Goal: Check status: Check status

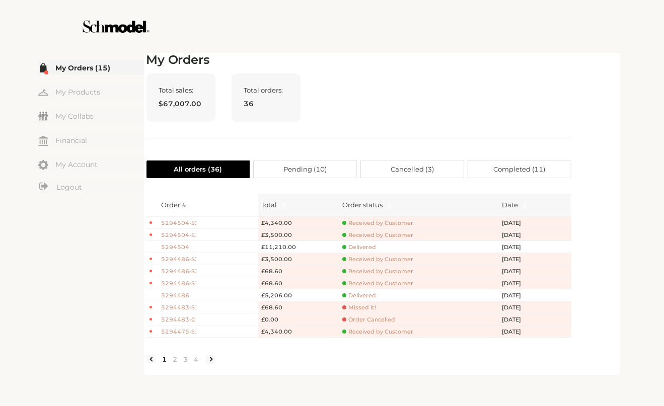
click at [196, 372] on div "Order # Total Order status Date 5294504-S2 £4,340.00 Received by Customer [DATE…" at bounding box center [358, 279] width 425 height 186
click at [195, 364] on link "4" at bounding box center [196, 359] width 11 height 9
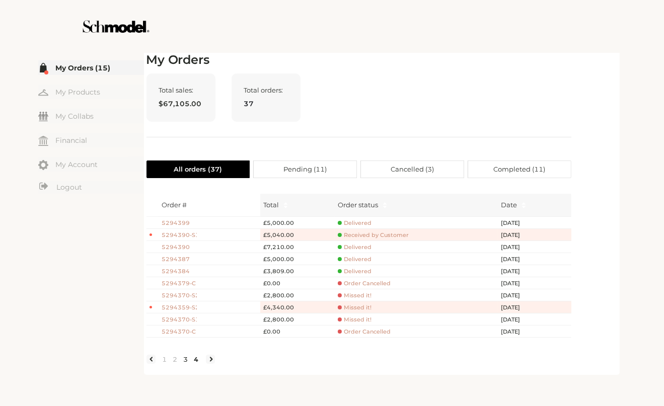
click at [184, 364] on link "3" at bounding box center [186, 359] width 11 height 9
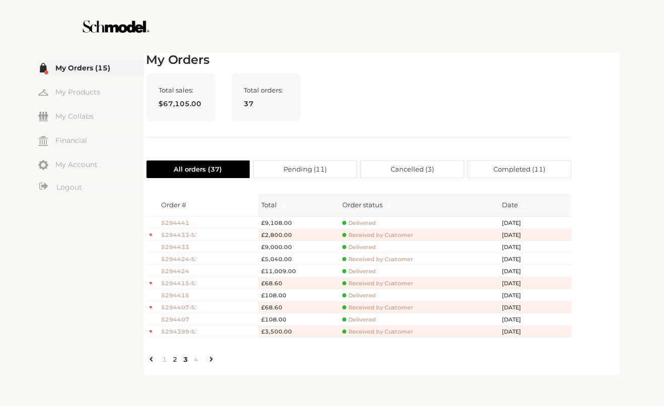
click at [174, 364] on link "2" at bounding box center [175, 359] width 11 height 9
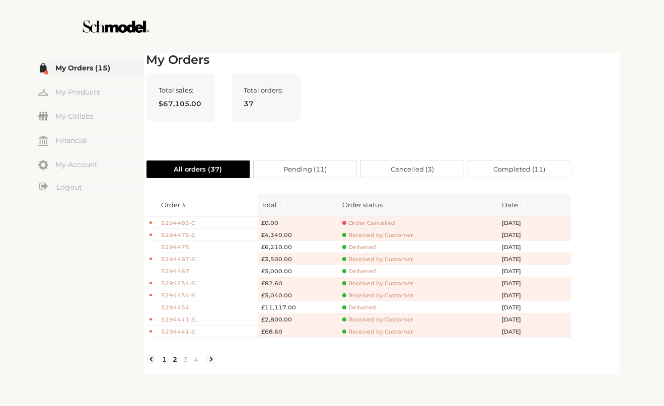
click at [162, 364] on link "1" at bounding box center [165, 359] width 11 height 9
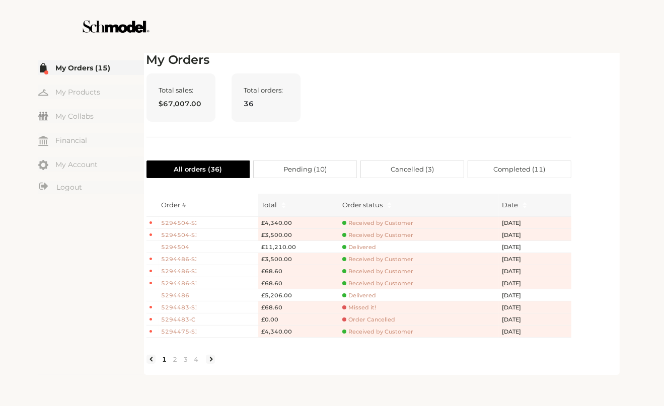
click at [163, 364] on link "1" at bounding box center [165, 359] width 11 height 9
click at [195, 364] on link "4" at bounding box center [196, 359] width 11 height 9
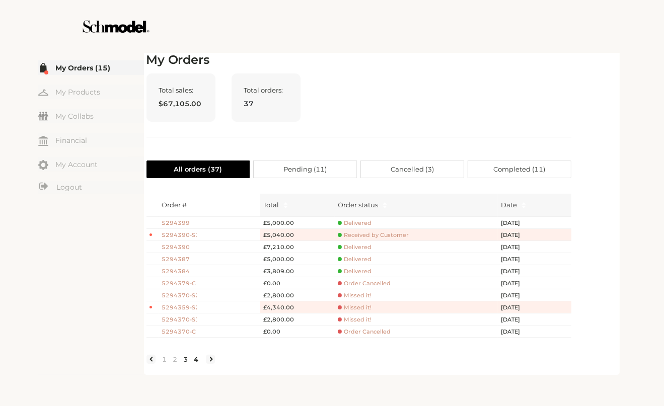
click at [186, 364] on link "3" at bounding box center [186, 359] width 11 height 9
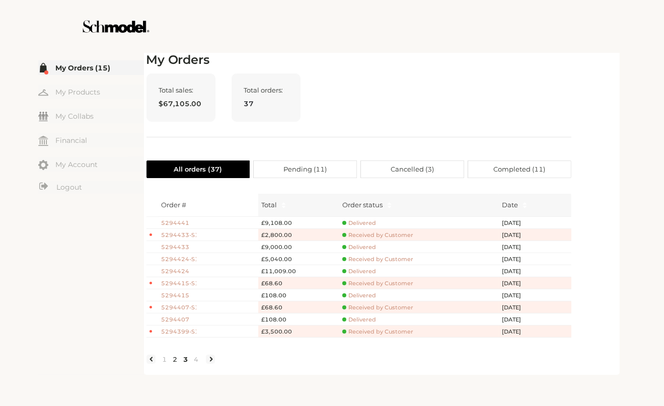
click at [173, 364] on link "2" at bounding box center [175, 359] width 11 height 9
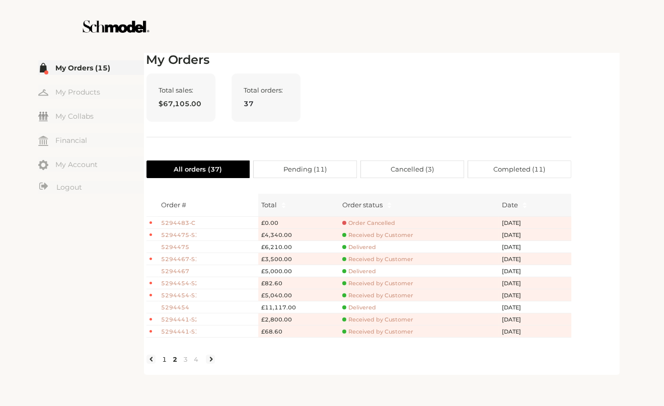
click at [164, 364] on link "1" at bounding box center [165, 359] width 11 height 9
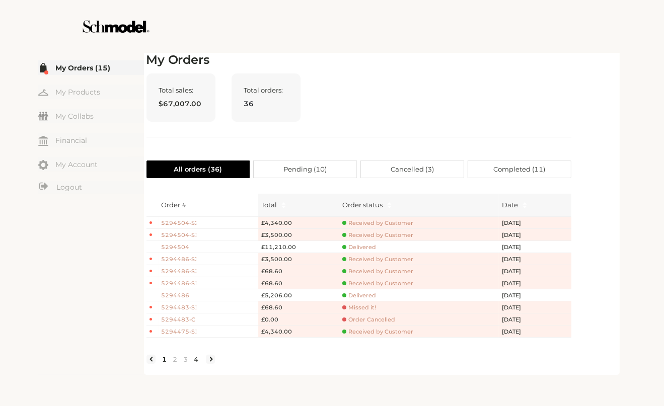
click at [198, 364] on link "4" at bounding box center [196, 359] width 11 height 9
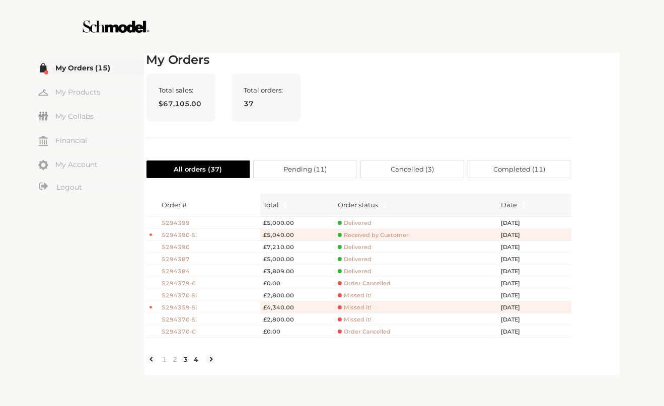
click at [185, 364] on link "3" at bounding box center [186, 359] width 11 height 9
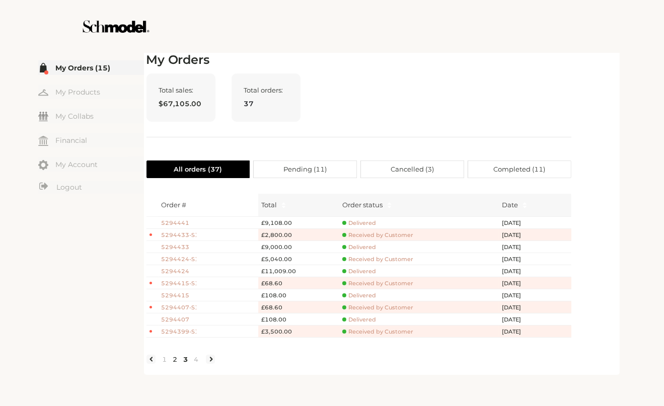
click at [171, 364] on link "2" at bounding box center [175, 359] width 11 height 9
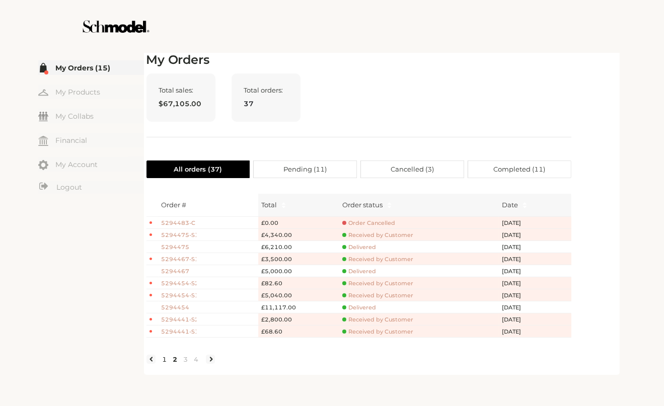
click at [162, 364] on link "1" at bounding box center [165, 359] width 11 height 9
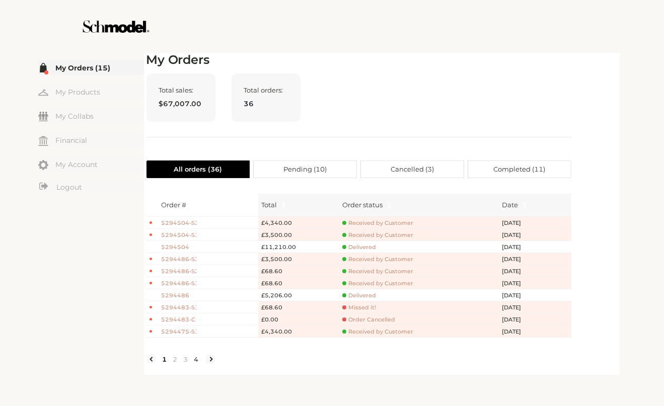
click at [195, 364] on link "4" at bounding box center [196, 359] width 11 height 9
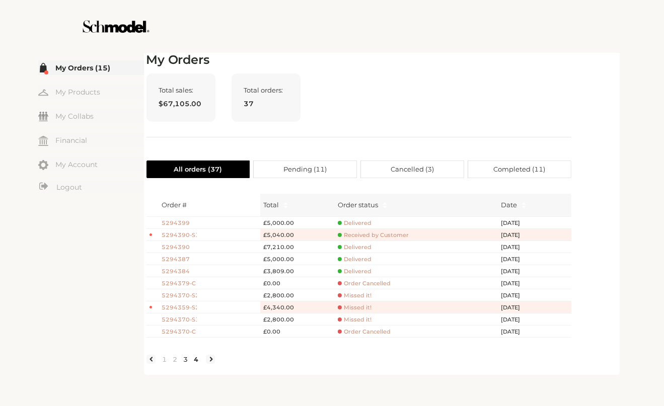
click at [184, 364] on link "3" at bounding box center [186, 359] width 11 height 9
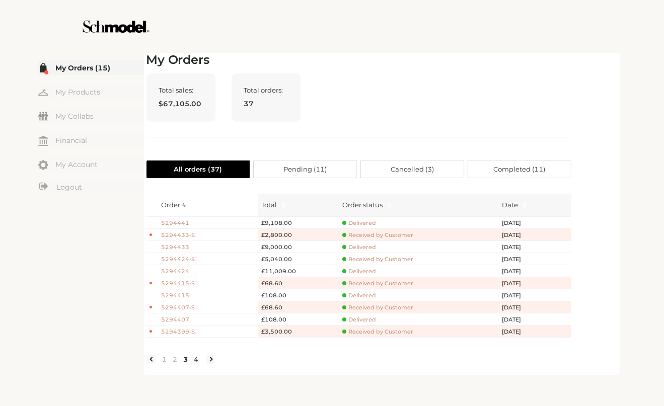
click at [197, 364] on link "4" at bounding box center [196, 359] width 11 height 9
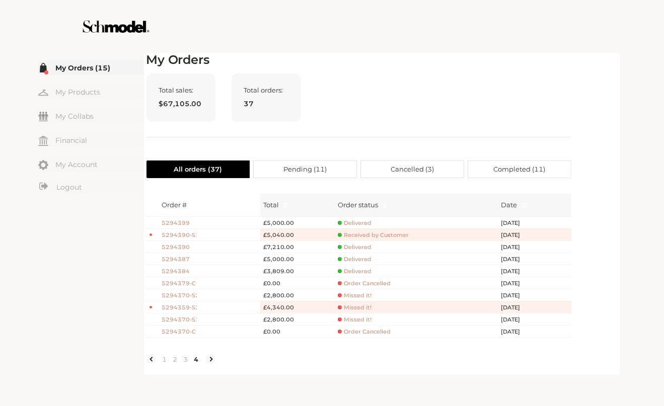
click at [399, 60] on h2 "My Orders" at bounding box center [358, 60] width 425 height 15
drag, startPoint x: 389, startPoint y: 103, endPoint x: 422, endPoint y: 98, distance: 33.0
click at [415, 99] on div "Total sales: $67,105.00 Total orders: 37" at bounding box center [358, 105] width 425 height 64
click at [404, 35] on div at bounding box center [332, 26] width 568 height 53
click at [185, 363] on link "3" at bounding box center [186, 359] width 11 height 9
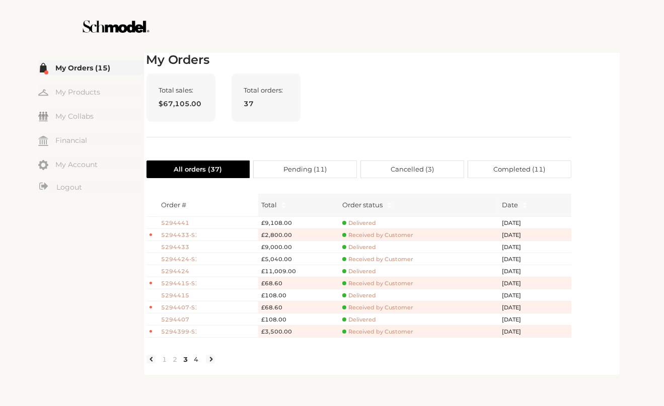
click at [195, 364] on link "4" at bounding box center [196, 359] width 11 height 9
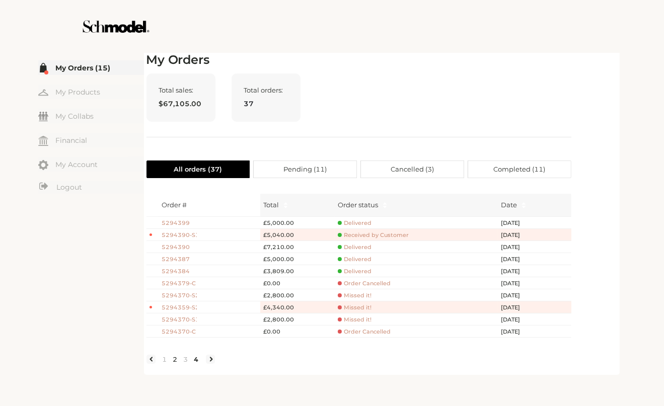
click at [174, 364] on link "2" at bounding box center [175, 359] width 11 height 9
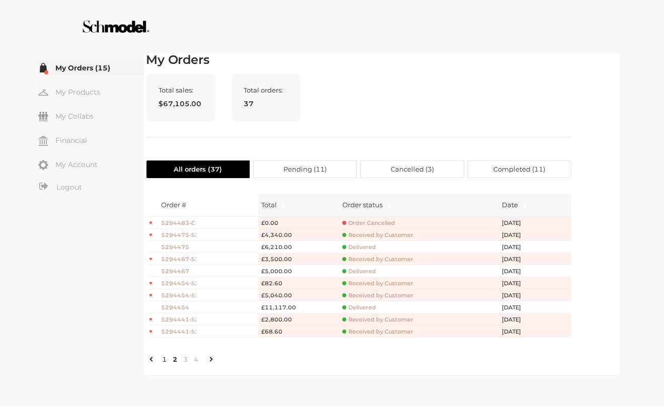
click at [166, 364] on link "1" at bounding box center [165, 359] width 11 height 9
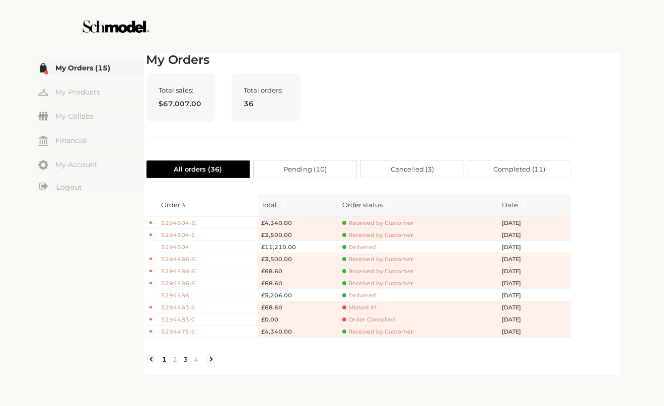
click at [186, 364] on link "3" at bounding box center [186, 359] width 11 height 9
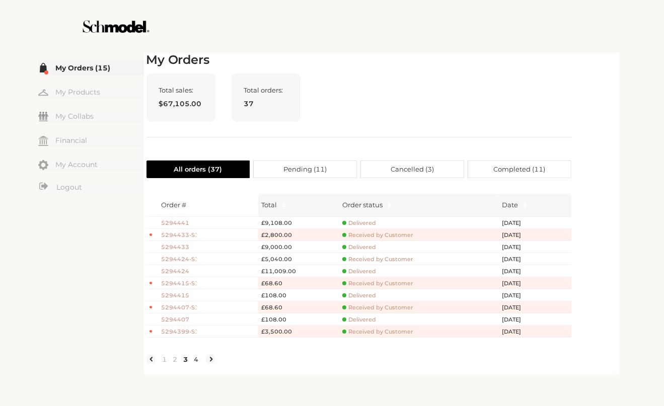
click at [194, 364] on link "4" at bounding box center [196, 359] width 11 height 9
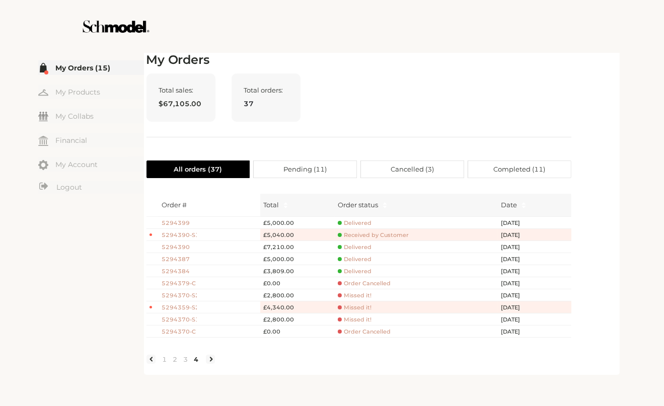
click at [329, 174] on label "Pending ( 11 )" at bounding box center [305, 170] width 103 height 18
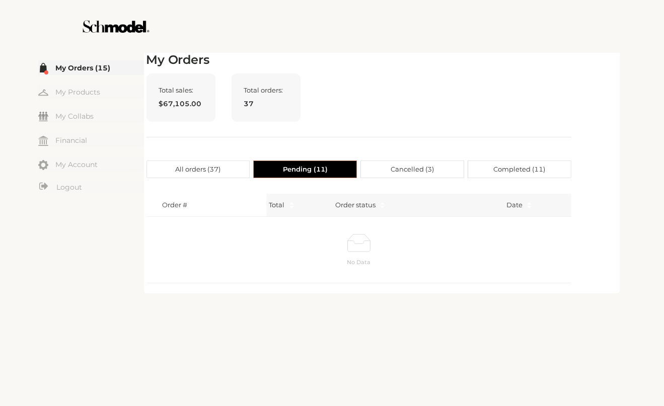
click at [419, 163] on span "Cancelled ( 3 )" at bounding box center [412, 169] width 43 height 17
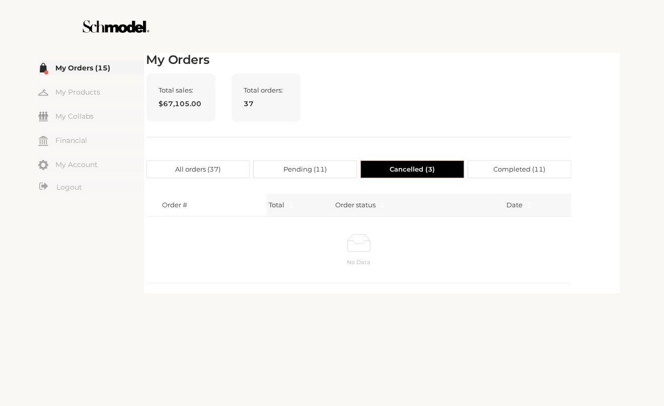
click at [517, 166] on span "Completed ( 11 )" at bounding box center [519, 169] width 52 height 17
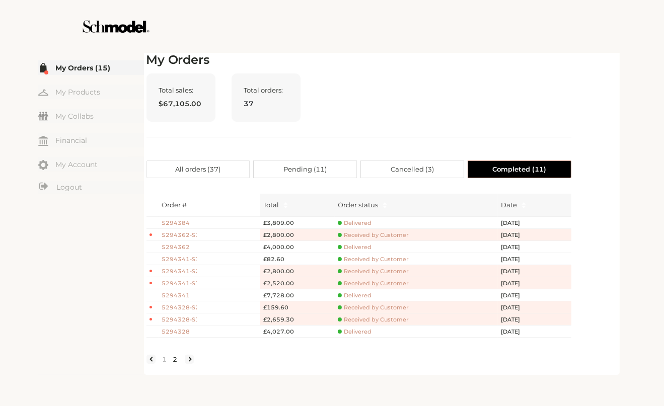
click at [174, 364] on link "2" at bounding box center [175, 359] width 11 height 9
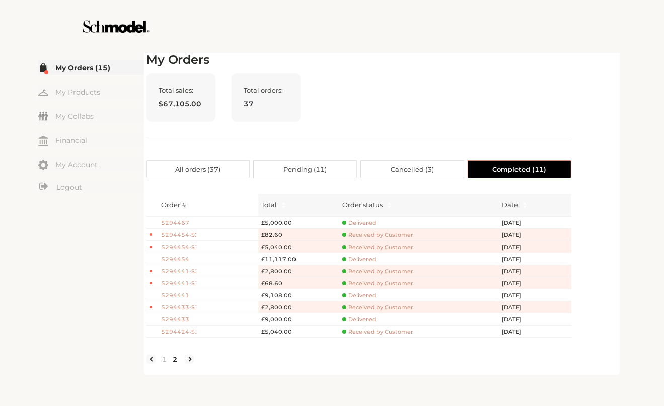
click at [205, 166] on span "All orders ( 37 )" at bounding box center [197, 169] width 45 height 17
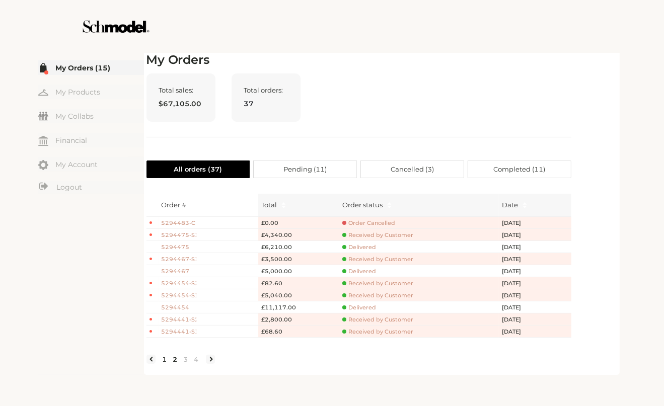
click at [165, 364] on link "1" at bounding box center [165, 359] width 11 height 9
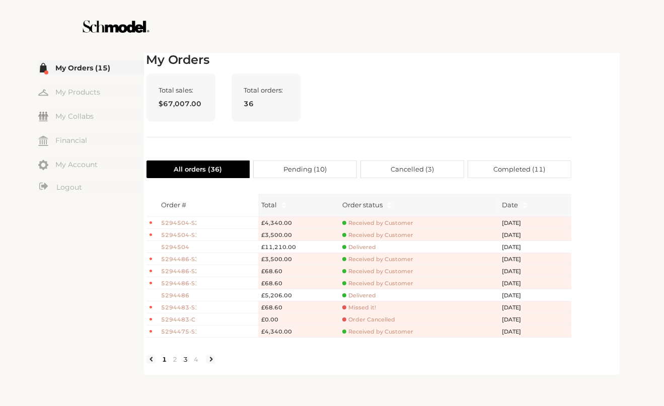
click at [181, 364] on link "3" at bounding box center [186, 359] width 11 height 9
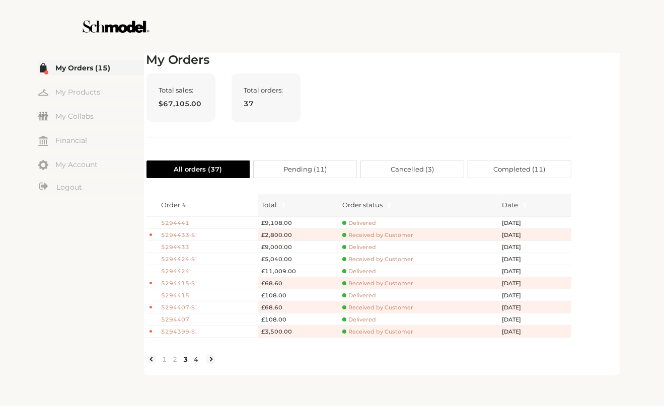
click at [195, 364] on link "4" at bounding box center [196, 359] width 11 height 9
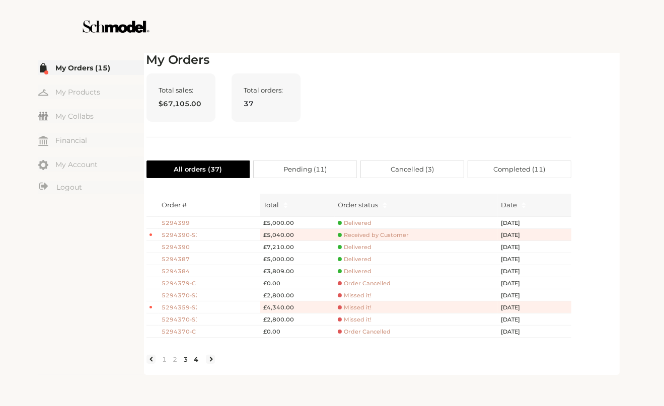
click at [187, 364] on link "3" at bounding box center [186, 359] width 11 height 9
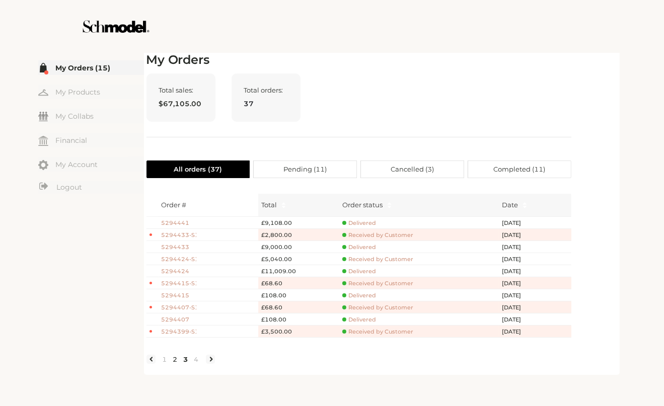
click at [174, 361] on link "2" at bounding box center [175, 359] width 11 height 9
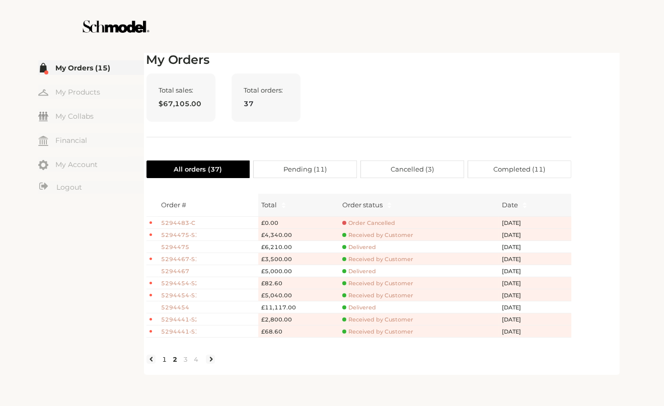
click at [161, 364] on link "1" at bounding box center [165, 359] width 11 height 9
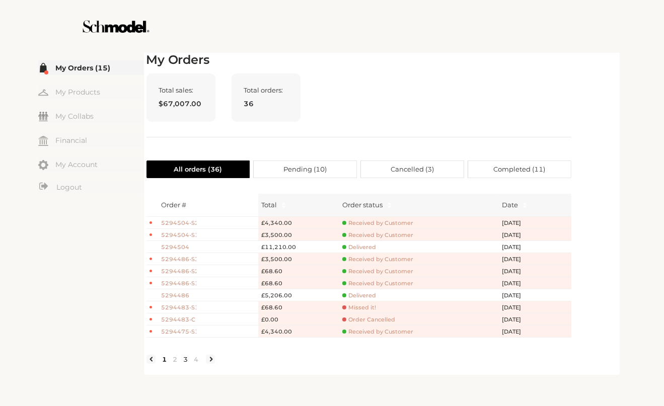
click at [185, 364] on link "3" at bounding box center [186, 359] width 11 height 9
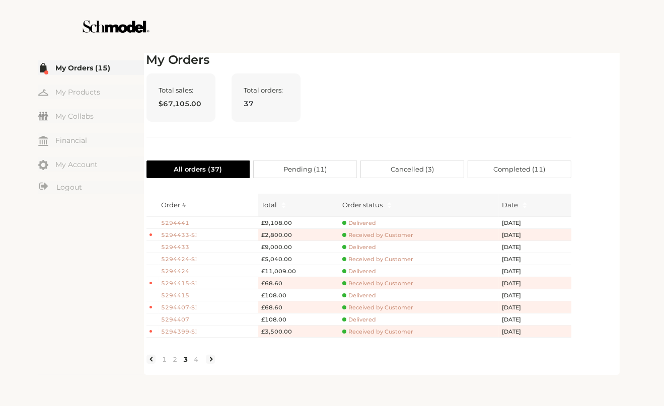
click at [203, 364] on ul "1 2 3 4" at bounding box center [180, 358] width 68 height 11
click at [195, 364] on link "4" at bounding box center [196, 359] width 11 height 9
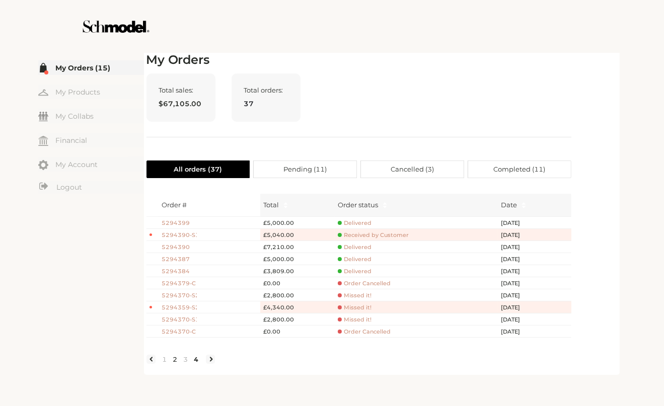
click at [173, 364] on link "2" at bounding box center [175, 359] width 11 height 9
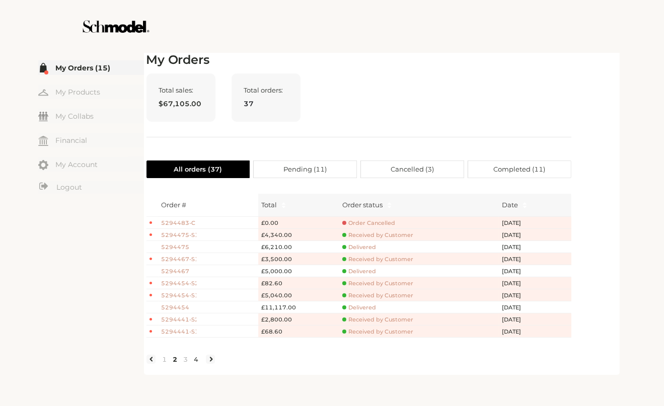
click at [195, 361] on link "4" at bounding box center [196, 359] width 11 height 9
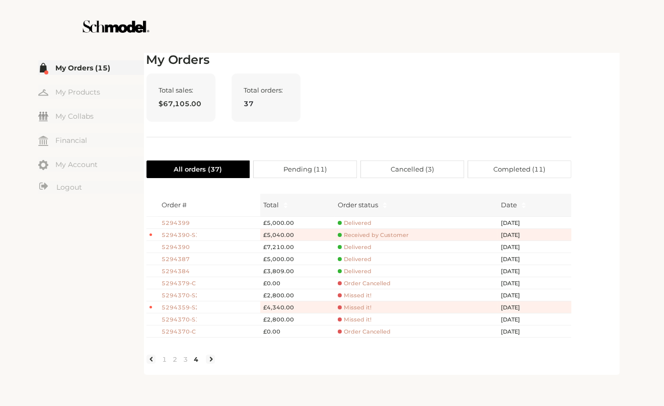
click at [302, 169] on span "Pending ( 11 )" at bounding box center [304, 169] width 43 height 17
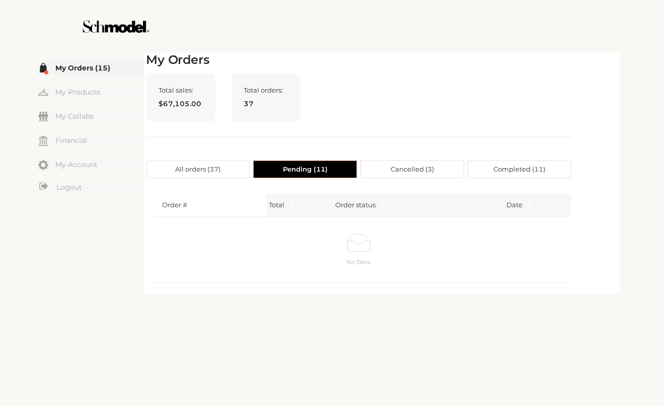
click at [369, 171] on label "Cancelled ( 3 )" at bounding box center [412, 170] width 103 height 18
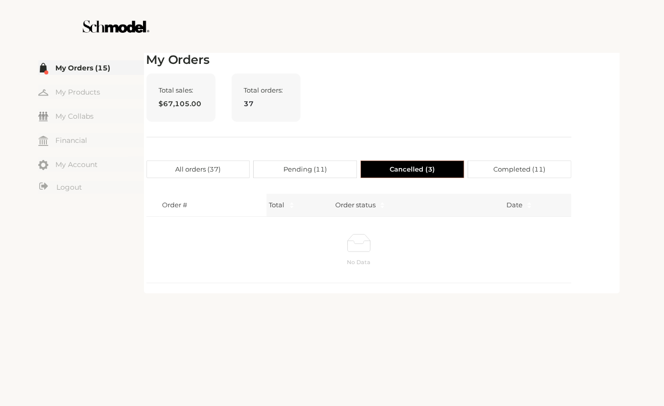
click at [488, 165] on label "Completed ( 11 )" at bounding box center [519, 170] width 103 height 18
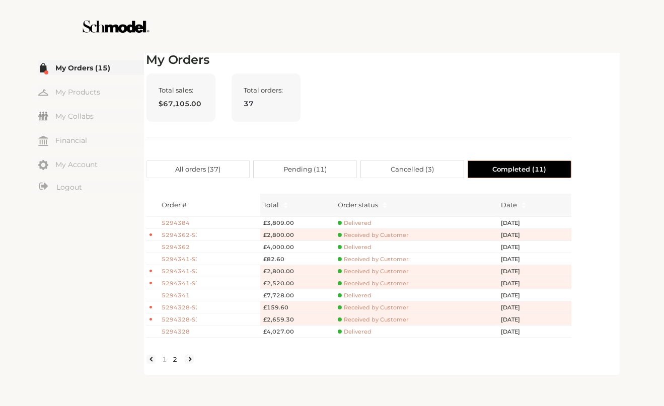
click at [177, 364] on link "2" at bounding box center [175, 359] width 11 height 9
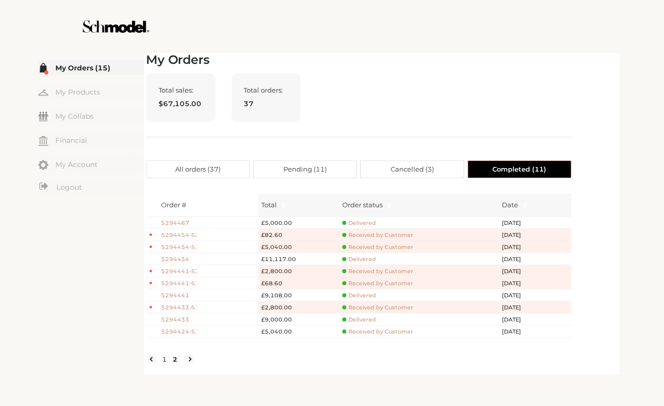
click at [160, 364] on link "1" at bounding box center [165, 359] width 11 height 9
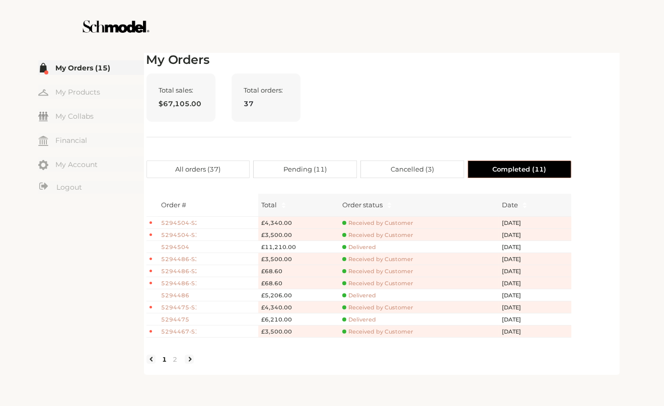
click at [233, 168] on label "All orders ( 37 )" at bounding box center [198, 170] width 104 height 18
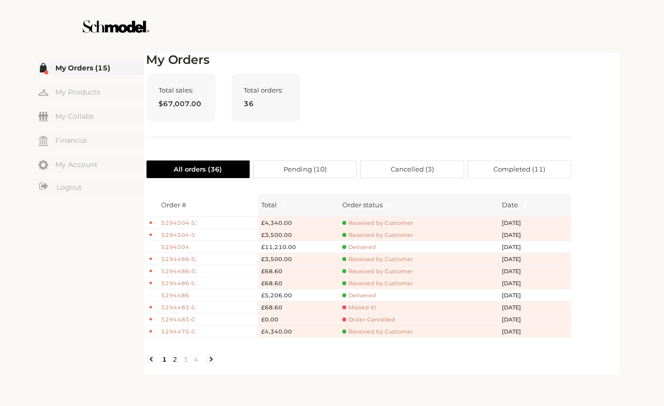
click at [175, 364] on link "2" at bounding box center [175, 359] width 11 height 9
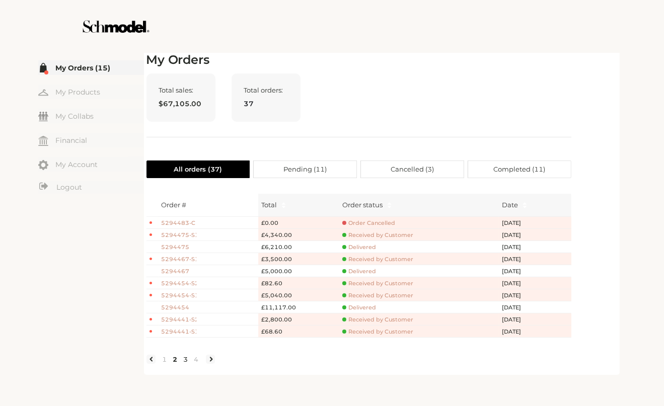
click at [185, 364] on link "3" at bounding box center [186, 359] width 11 height 9
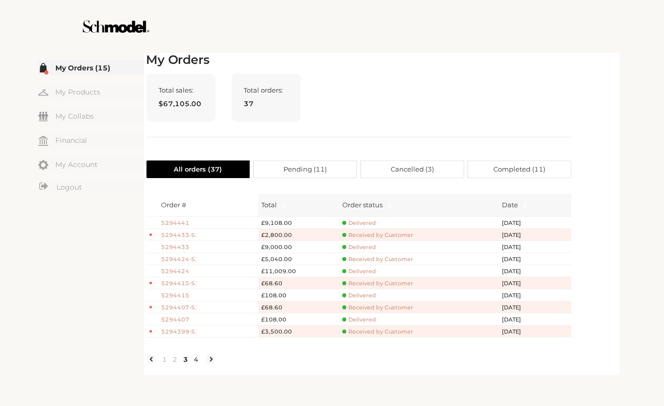
click at [193, 364] on link "4" at bounding box center [196, 359] width 11 height 9
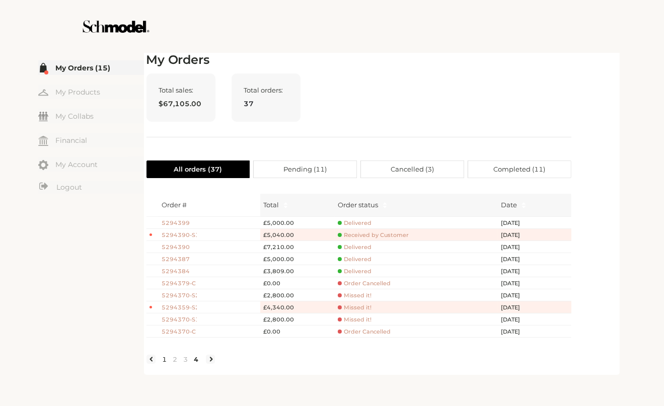
click at [162, 364] on link "1" at bounding box center [165, 359] width 11 height 9
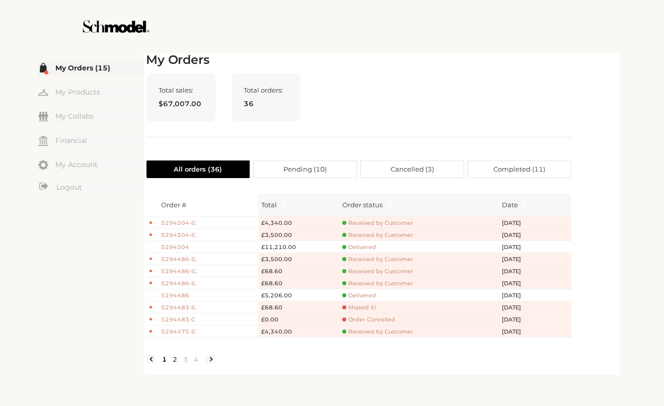
click at [176, 364] on link "2" at bounding box center [175, 359] width 11 height 9
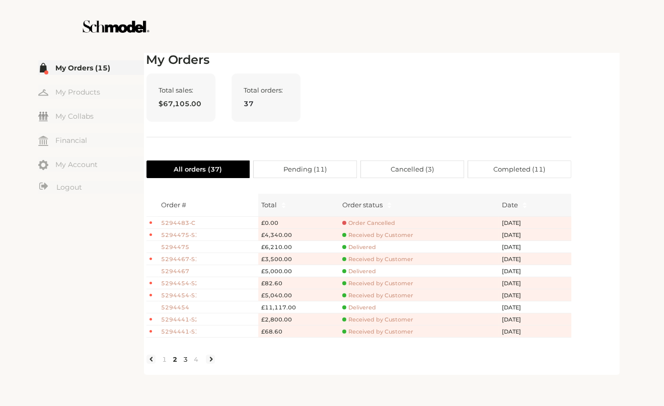
click at [186, 364] on link "3" at bounding box center [186, 359] width 11 height 9
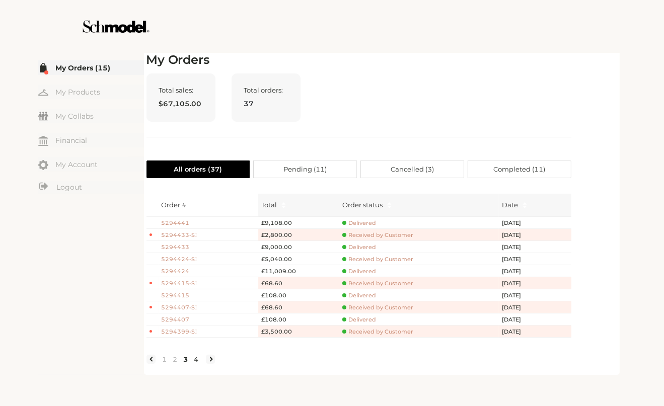
click at [195, 364] on link "4" at bounding box center [196, 359] width 11 height 9
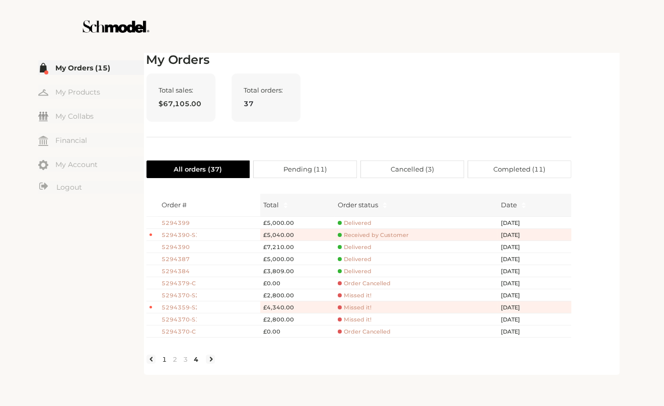
click at [167, 364] on link "1" at bounding box center [165, 359] width 11 height 9
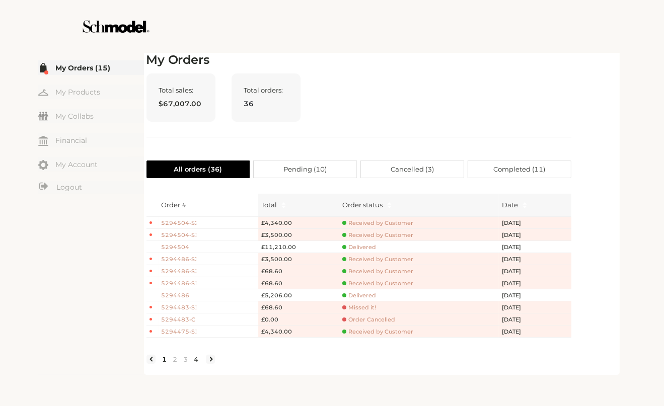
click at [198, 364] on link "4" at bounding box center [196, 359] width 11 height 9
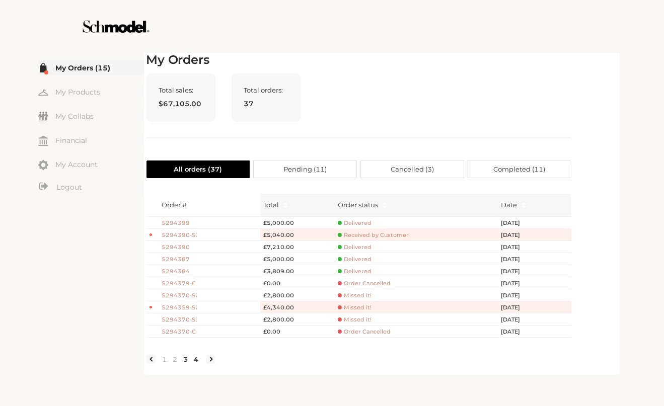
click at [185, 364] on link "3" at bounding box center [186, 359] width 11 height 9
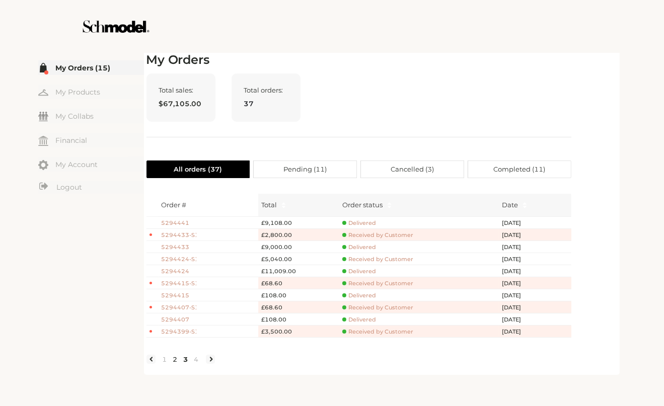
click at [171, 363] on link "2" at bounding box center [175, 359] width 11 height 9
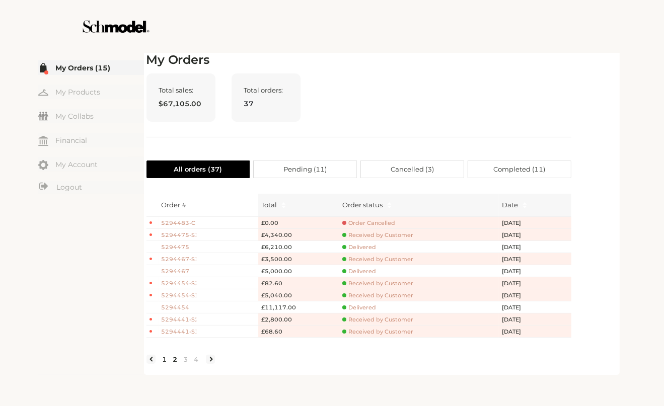
click at [164, 364] on link "1" at bounding box center [165, 359] width 11 height 9
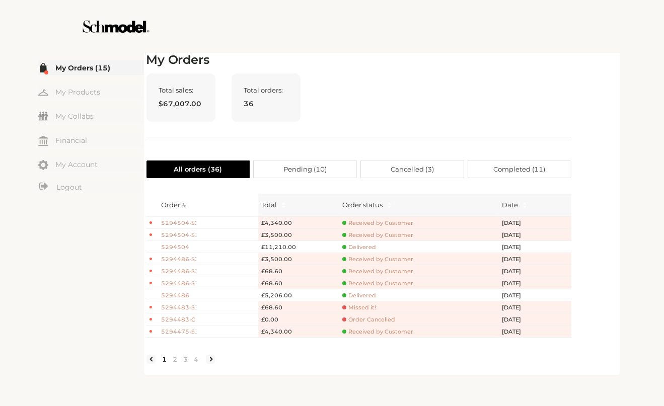
click at [412, 169] on span "Cancelled ( 3 )" at bounding box center [412, 169] width 43 height 17
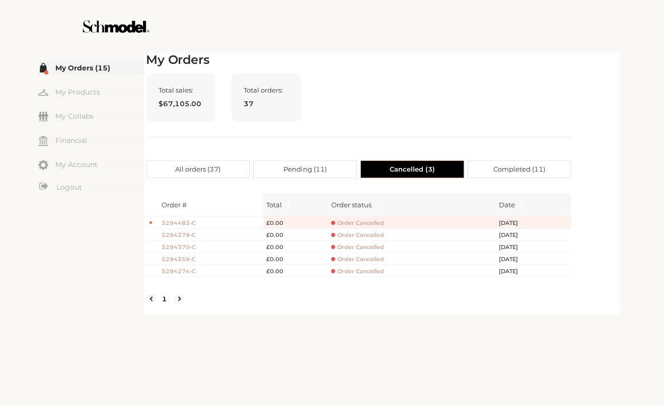
click at [312, 172] on span "Pending ( 11 )" at bounding box center [304, 169] width 43 height 17
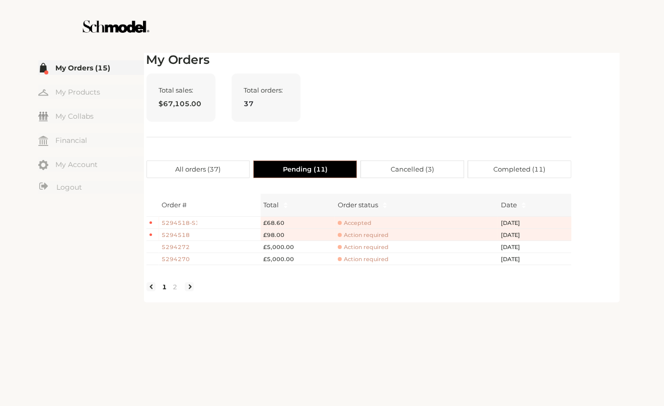
click at [186, 170] on span "All orders ( 37 )" at bounding box center [197, 169] width 45 height 17
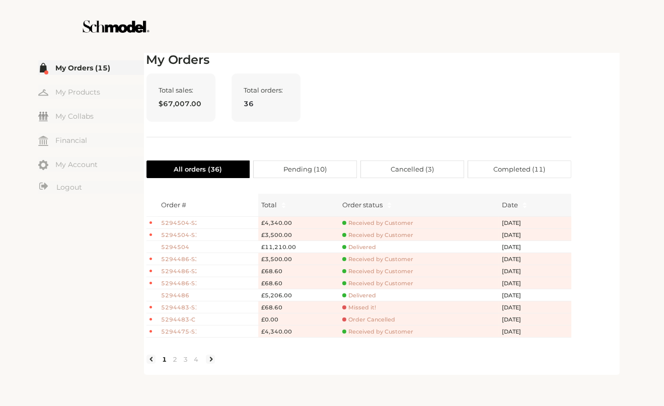
click at [315, 166] on span "Pending ( 10 )" at bounding box center [304, 169] width 43 height 17
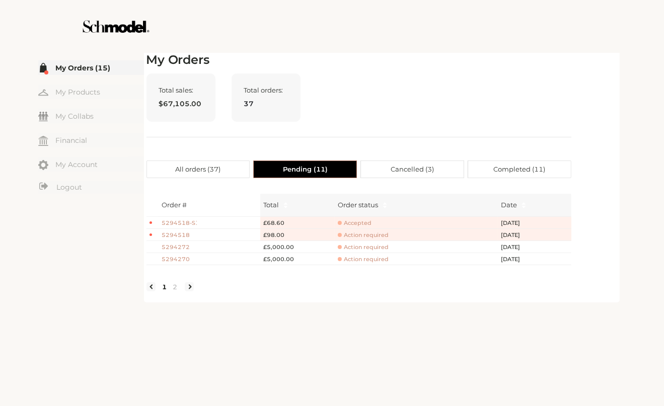
click at [442, 171] on label "Cancelled ( 3 )" at bounding box center [412, 170] width 103 height 18
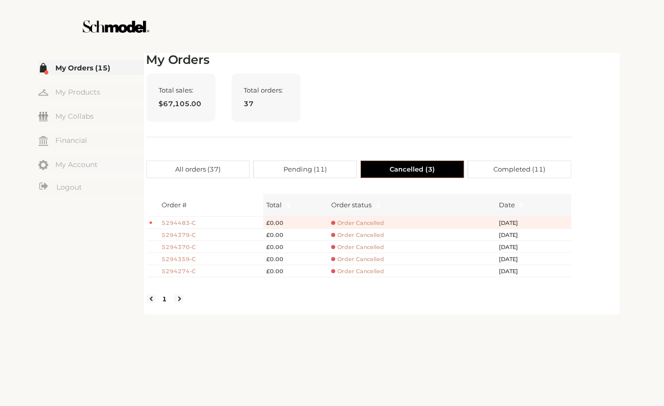
click at [497, 170] on span "Completed ( 11 )" at bounding box center [519, 169] width 52 height 17
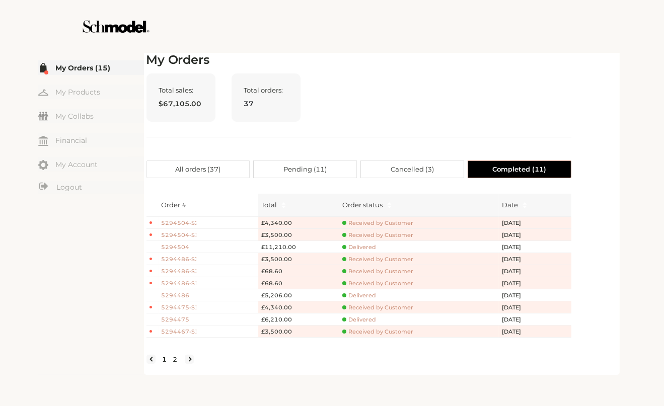
click at [175, 364] on link "2" at bounding box center [175, 359] width 11 height 9
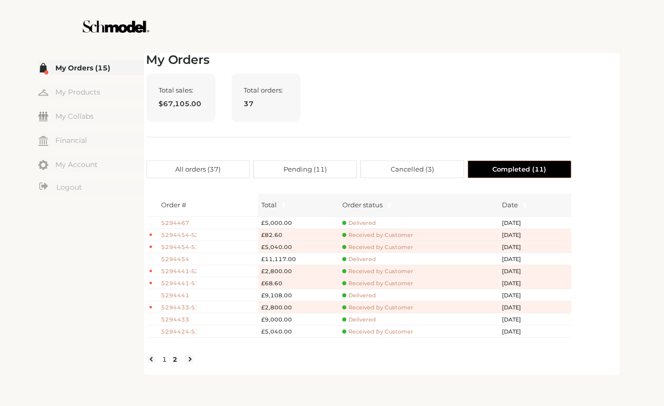
click at [163, 363] on link "1" at bounding box center [165, 359] width 11 height 9
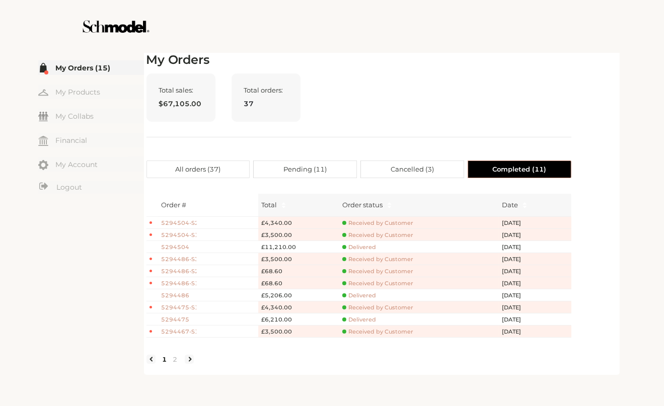
click at [226, 172] on label "All orders ( 37 )" at bounding box center [198, 170] width 104 height 18
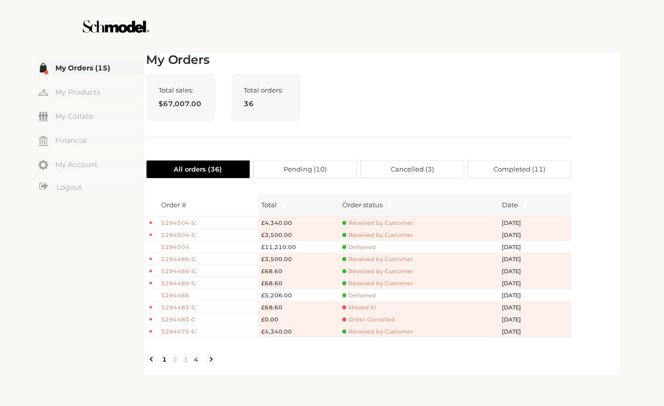
click at [199, 364] on link "4" at bounding box center [196, 359] width 11 height 9
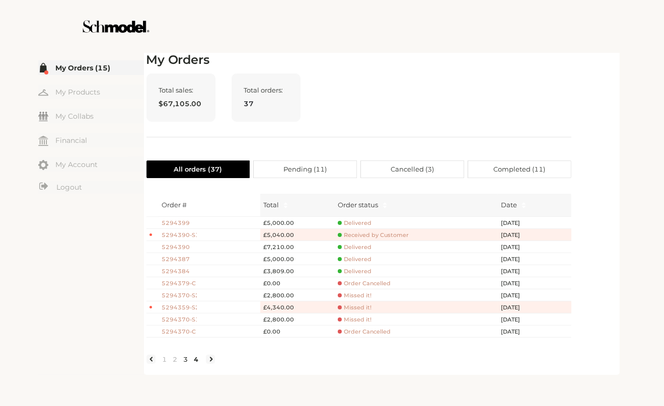
click at [183, 364] on link "3" at bounding box center [186, 359] width 11 height 9
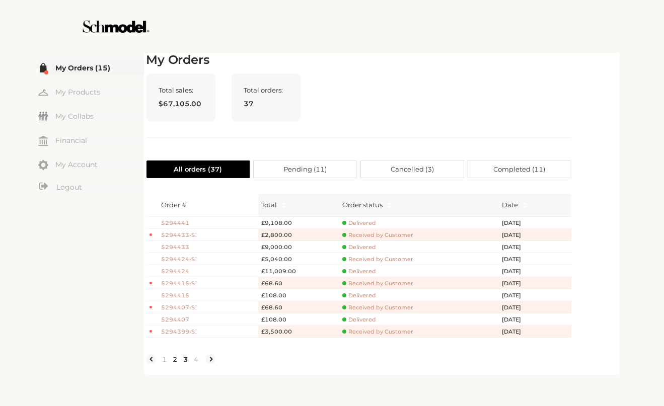
click at [172, 364] on link "2" at bounding box center [175, 359] width 11 height 9
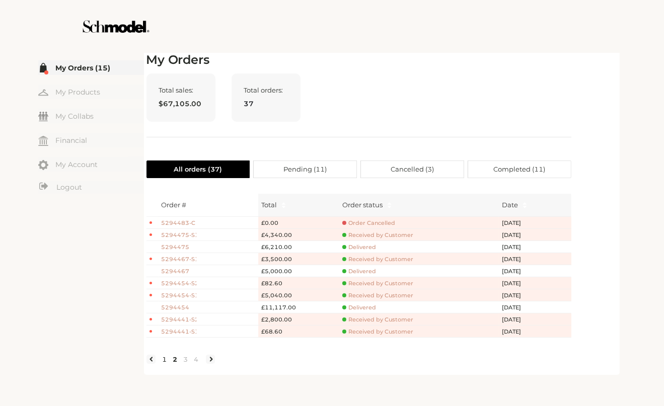
click at [161, 364] on link "1" at bounding box center [165, 359] width 11 height 9
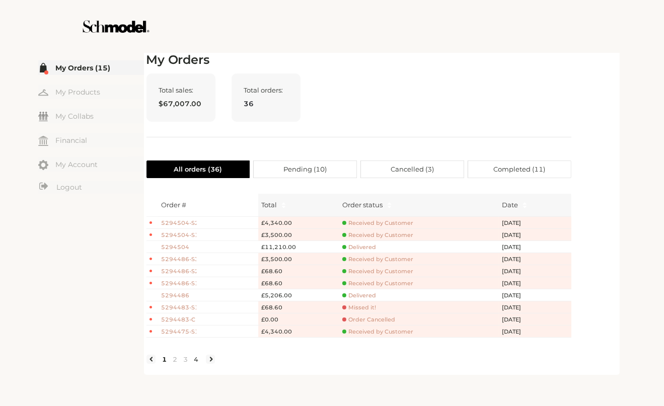
click at [197, 364] on link "4" at bounding box center [196, 359] width 11 height 9
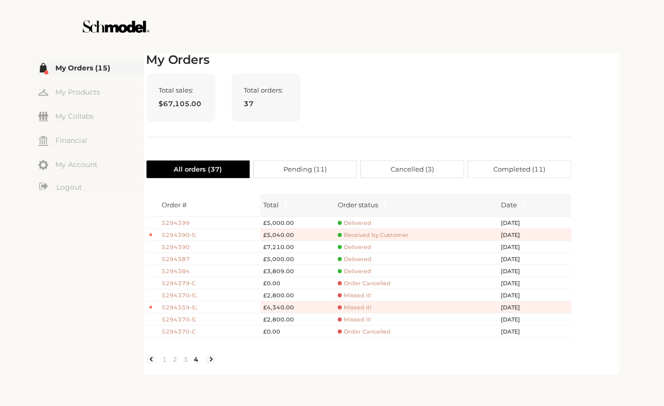
click at [507, 167] on span "Completed ( 11 )" at bounding box center [519, 169] width 52 height 17
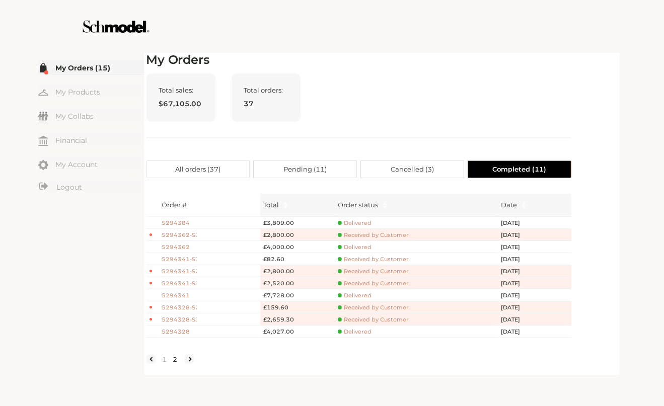
click at [175, 364] on link "2" at bounding box center [175, 359] width 11 height 9
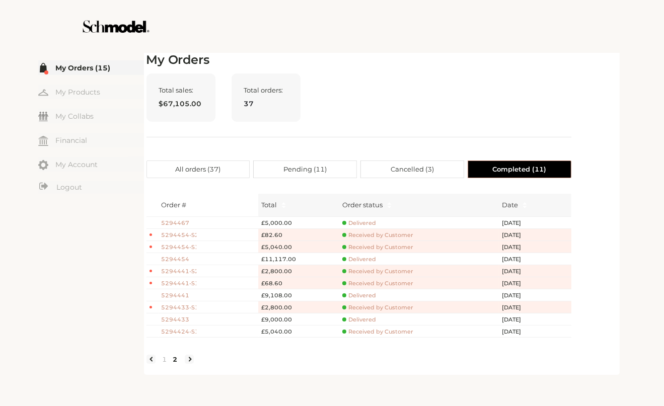
click at [491, 81] on div "Total sales: $67,105.00 Total orders: 37" at bounding box center [358, 105] width 425 height 64
click at [557, 93] on div "Total sales: $67,105.00 Total orders: 37" at bounding box center [358, 105] width 425 height 64
click at [528, 72] on div "My Orders Total sales: $67,105.00 Total orders: 37 All orders ( 37 ) Pending ( …" at bounding box center [358, 213] width 425 height 320
click at [164, 364] on link "1" at bounding box center [165, 359] width 11 height 9
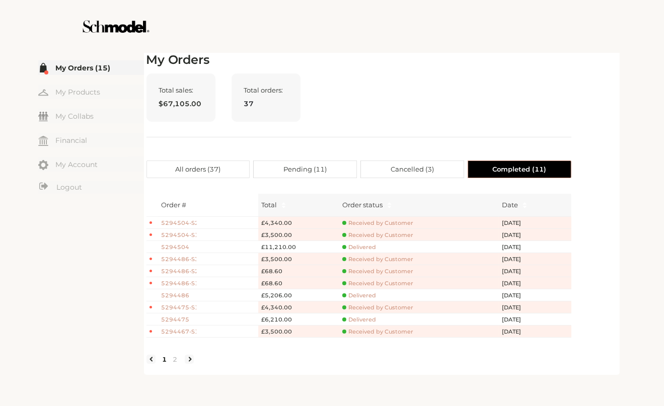
click at [308, 171] on span "Pending ( 11 )" at bounding box center [304, 169] width 43 height 17
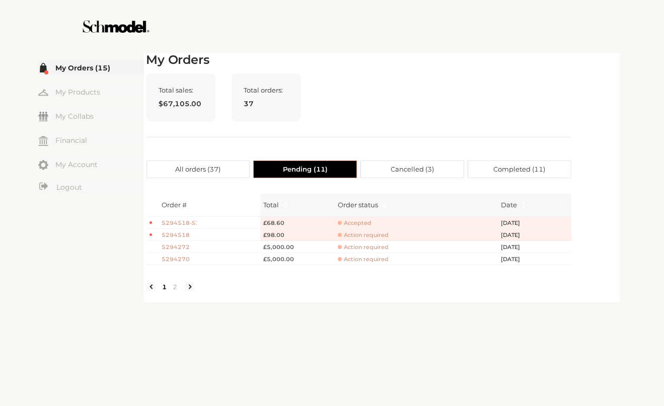
click at [202, 166] on span "All orders ( 37 )" at bounding box center [197, 169] width 45 height 17
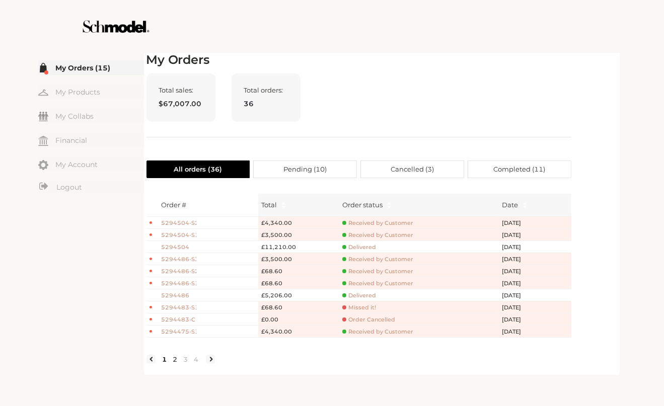
click at [174, 364] on link "2" at bounding box center [175, 359] width 11 height 9
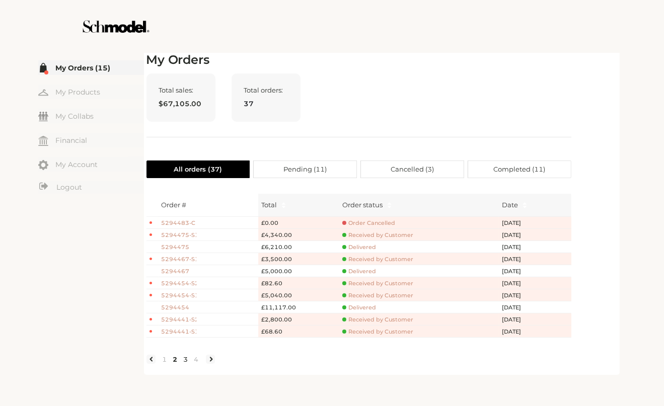
click at [185, 364] on link "3" at bounding box center [186, 359] width 11 height 9
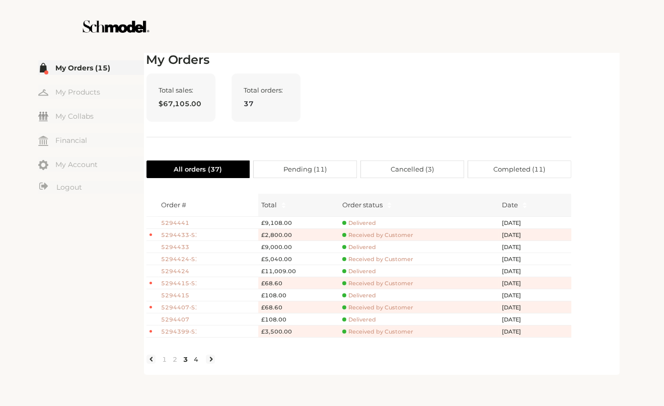
click at [198, 364] on link "4" at bounding box center [196, 359] width 11 height 9
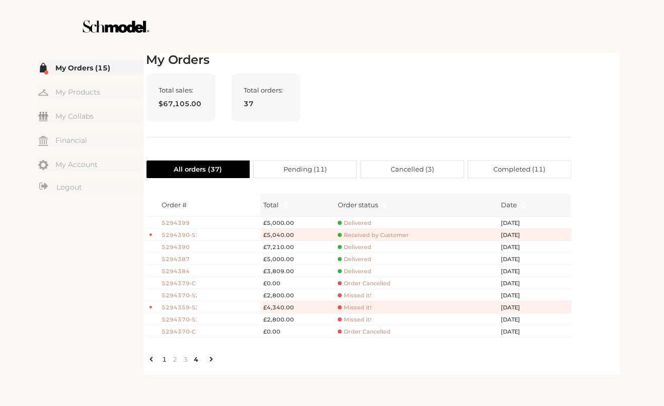
click at [163, 364] on link "1" at bounding box center [165, 359] width 11 height 9
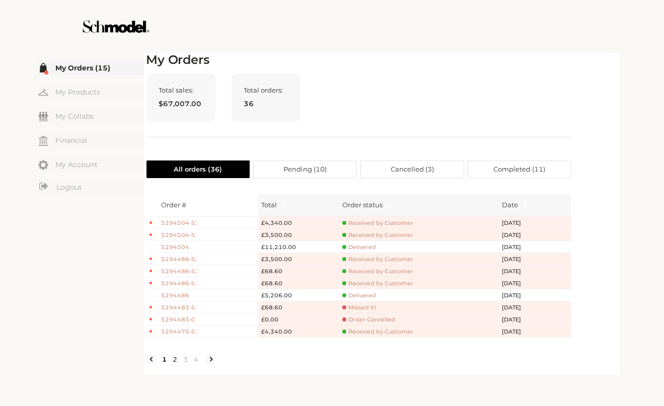
click at [173, 364] on link "2" at bounding box center [175, 359] width 11 height 9
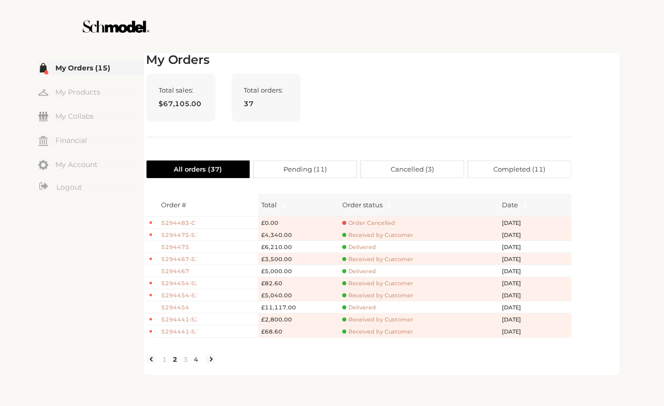
click at [196, 364] on link "4" at bounding box center [196, 359] width 11 height 9
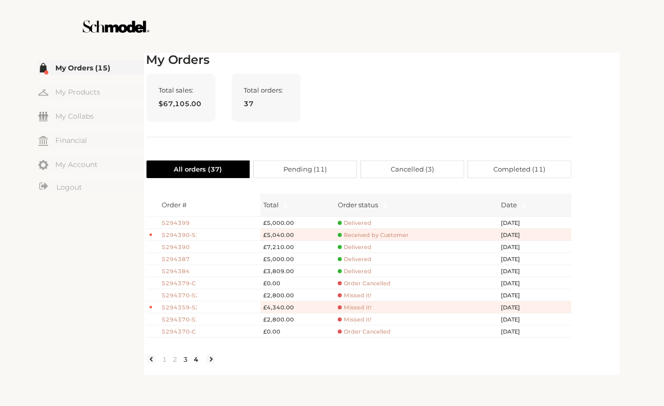
click at [185, 364] on link "3" at bounding box center [186, 359] width 11 height 9
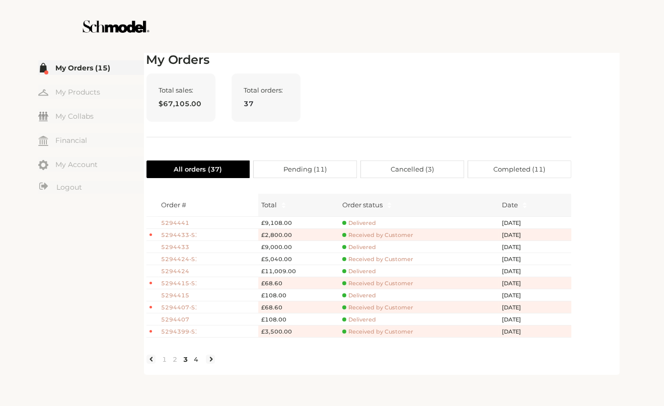
click at [197, 364] on link "4" at bounding box center [196, 359] width 11 height 9
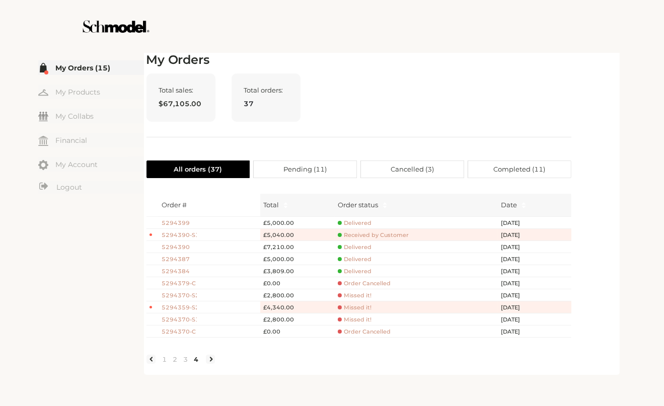
click at [337, 170] on label "Pending ( 11 )" at bounding box center [305, 170] width 103 height 18
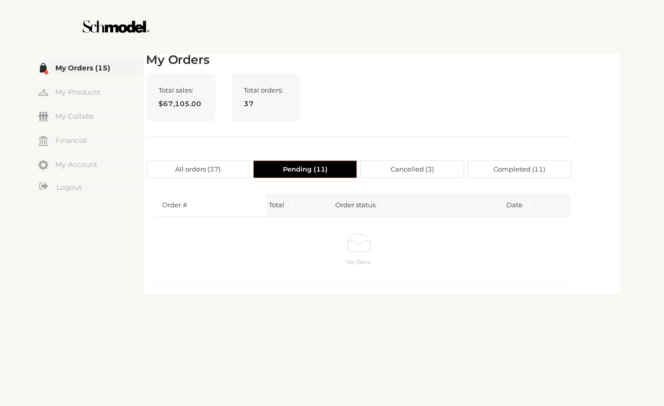
click at [411, 167] on span "Cancelled ( 3 )" at bounding box center [412, 169] width 43 height 17
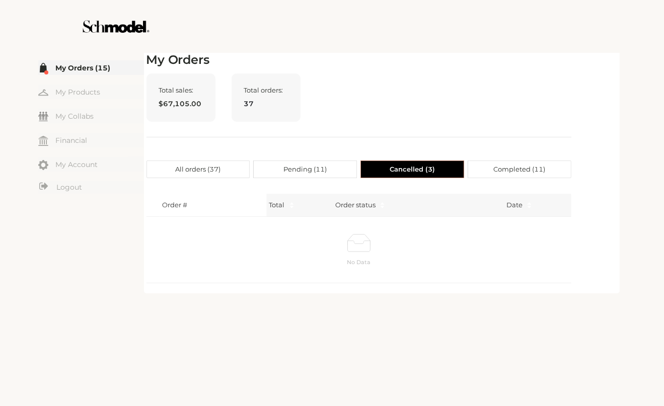
click at [504, 166] on span "Completed ( 11 )" at bounding box center [519, 169] width 52 height 17
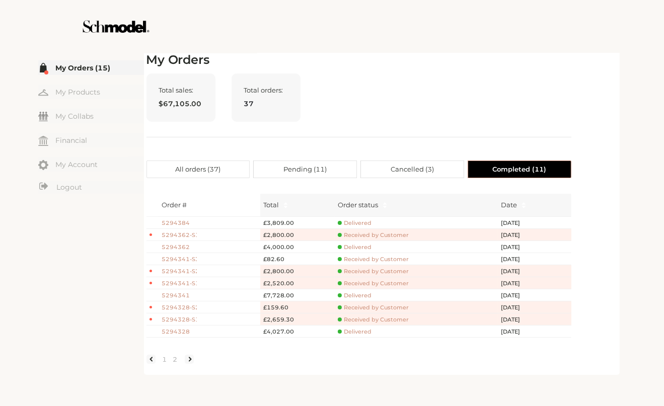
click at [189, 170] on span "All orders ( 37 )" at bounding box center [197, 169] width 45 height 17
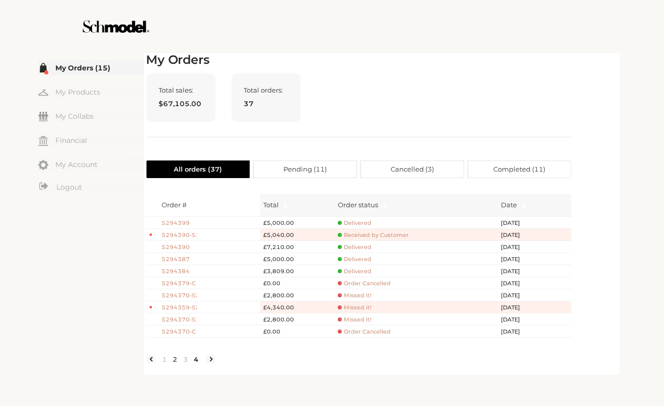
click at [175, 364] on link "2" at bounding box center [175, 359] width 11 height 9
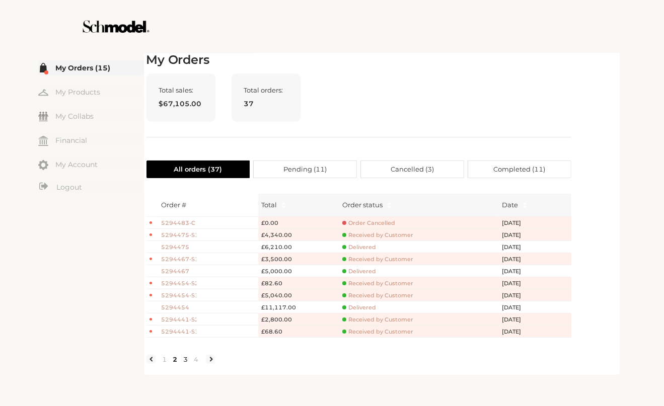
click at [185, 364] on link "3" at bounding box center [186, 359] width 11 height 9
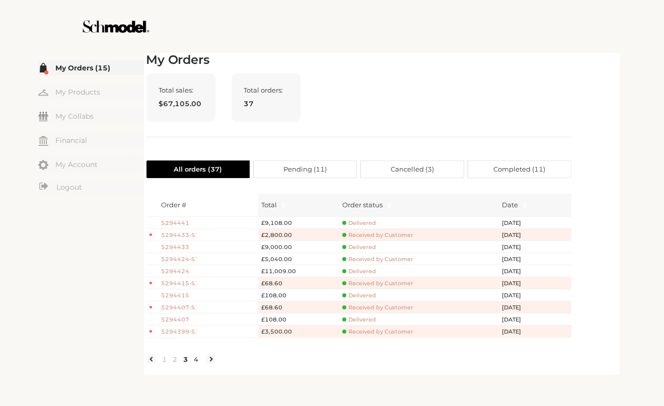
click at [195, 364] on link "4" at bounding box center [196, 359] width 11 height 9
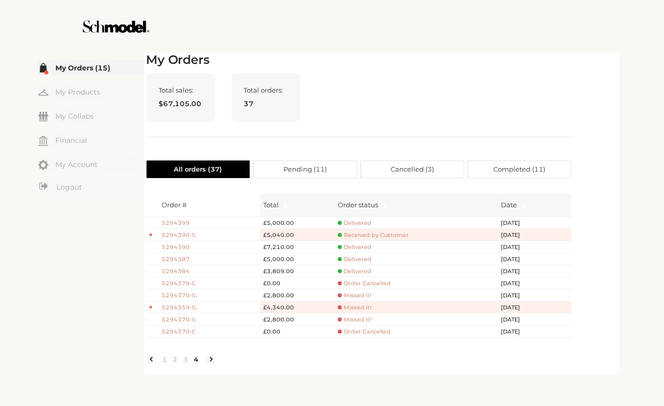
click at [501, 168] on span "Completed ( 11 )" at bounding box center [519, 169] width 52 height 17
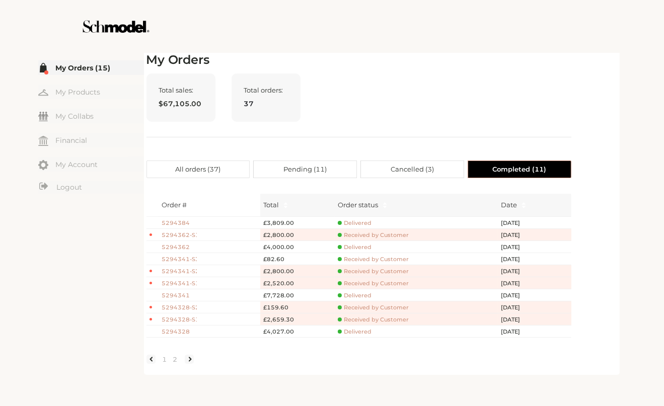
click at [187, 172] on span "All orders ( 37 )" at bounding box center [197, 169] width 45 height 17
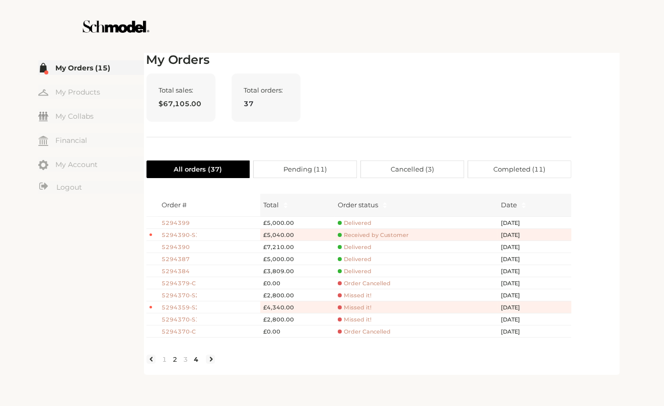
click at [174, 364] on link "2" at bounding box center [175, 359] width 11 height 9
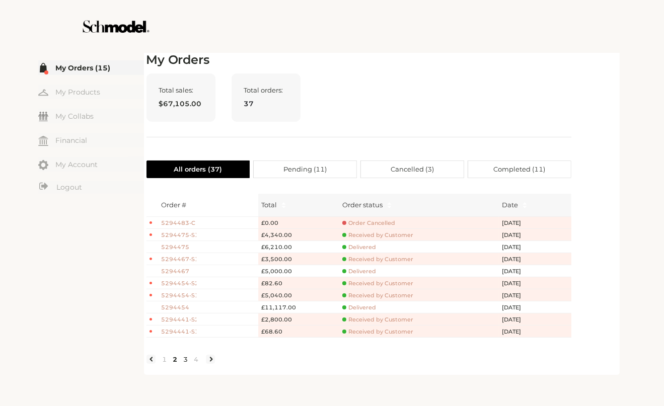
click at [187, 364] on link "3" at bounding box center [186, 359] width 11 height 9
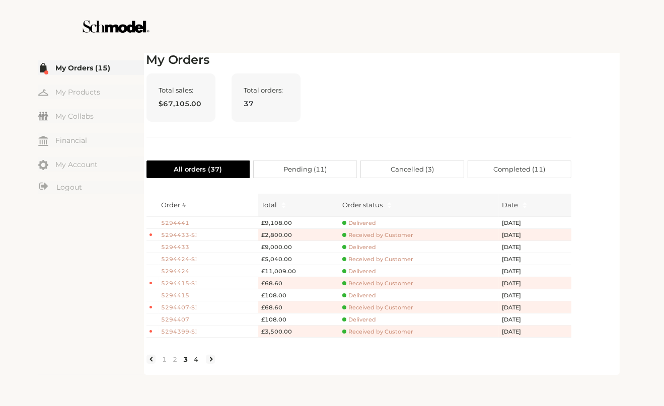
click at [199, 364] on link "4" at bounding box center [196, 359] width 11 height 9
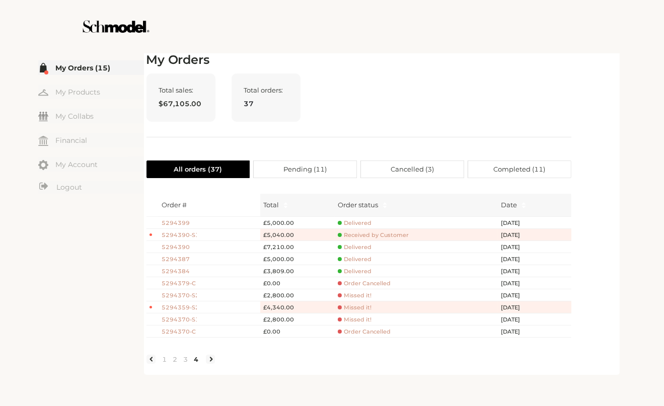
click at [539, 170] on span "Completed ( 11 )" at bounding box center [519, 169] width 52 height 17
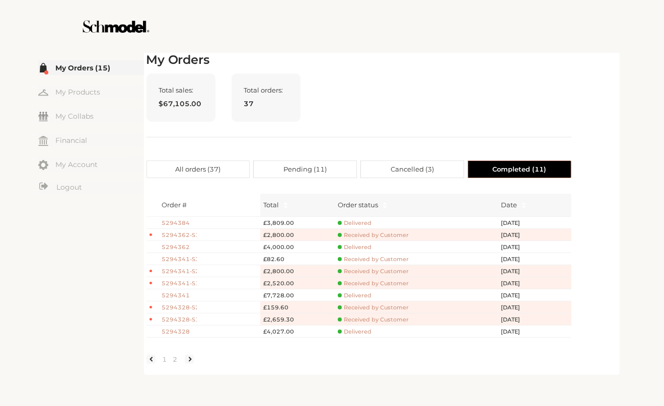
click at [570, 75] on div "Total sales: $67,105.00 Total orders: 37" at bounding box center [358, 105] width 425 height 64
